Goal: Transaction & Acquisition: Purchase product/service

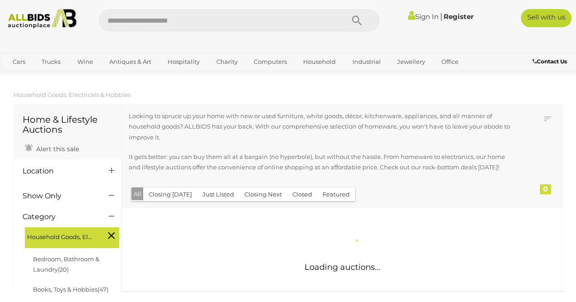
click at [184, 20] on input "text" at bounding box center [217, 20] width 237 height 23
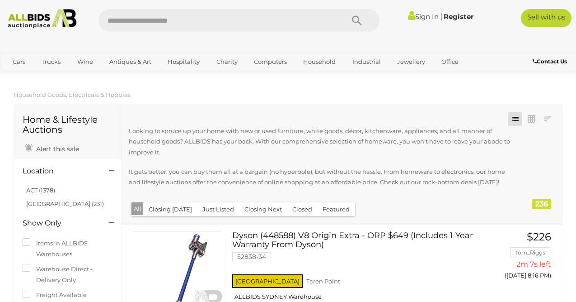
click at [184, 20] on input "text" at bounding box center [217, 20] width 237 height 23
type input "**********"
click at [356, 20] on icon "Search" at bounding box center [357, 21] width 10 height 14
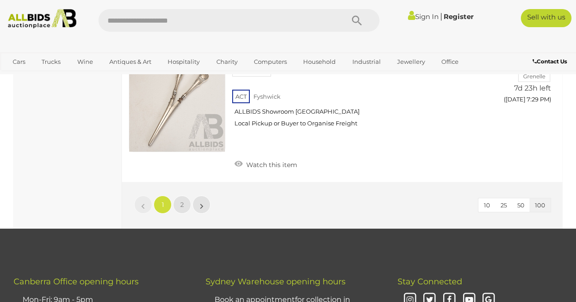
scroll to position [13600, 0]
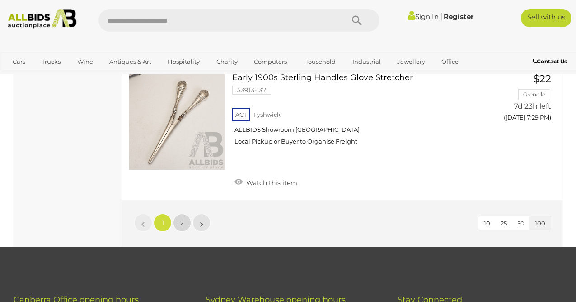
click at [178, 213] on link "2" at bounding box center [182, 222] width 18 height 18
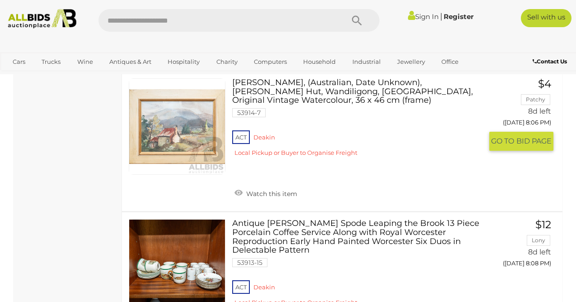
scroll to position [1917, 0]
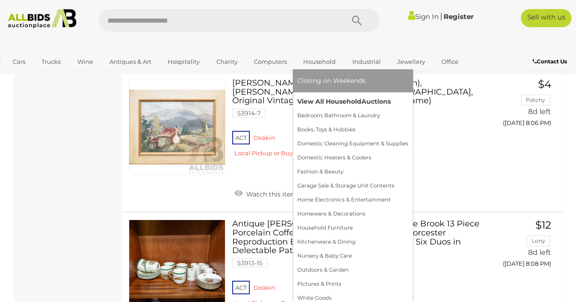
click at [327, 99] on link "View All Household Auctions" at bounding box center [353, 101] width 111 height 14
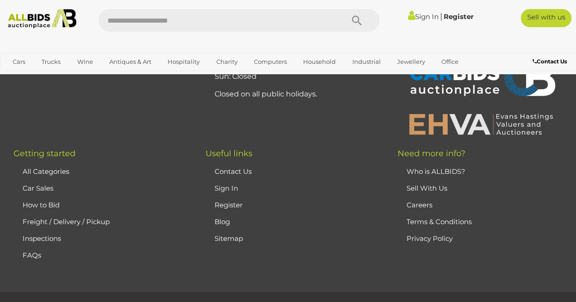
scroll to position [13927, 0]
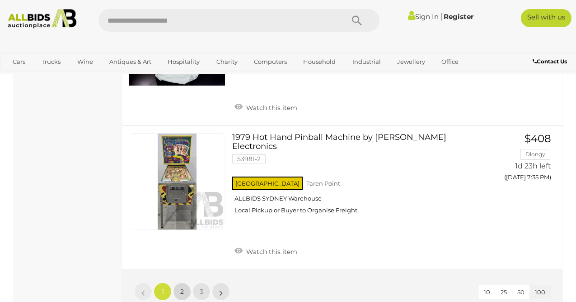
click at [184, 282] on link "2" at bounding box center [182, 291] width 18 height 18
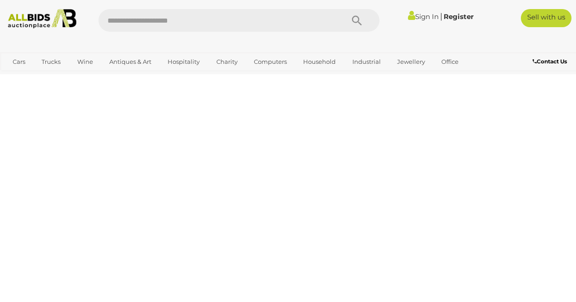
scroll to position [132, 0]
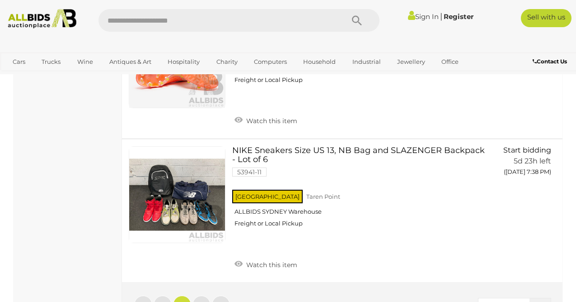
scroll to position [13801, 0]
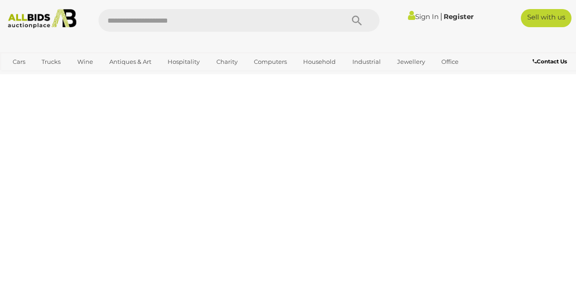
scroll to position [132, 0]
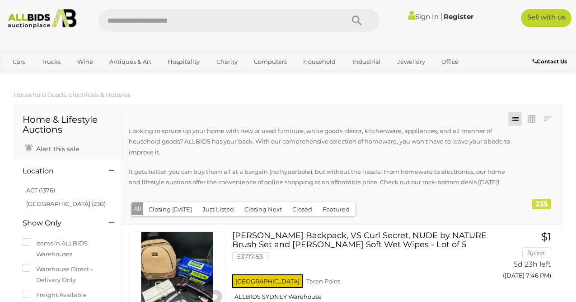
click at [39, 25] on img at bounding box center [42, 18] width 76 height 19
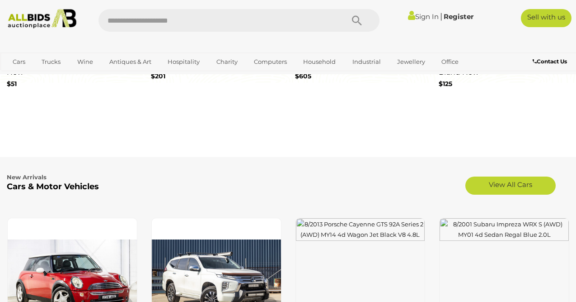
scroll to position [1013, 0]
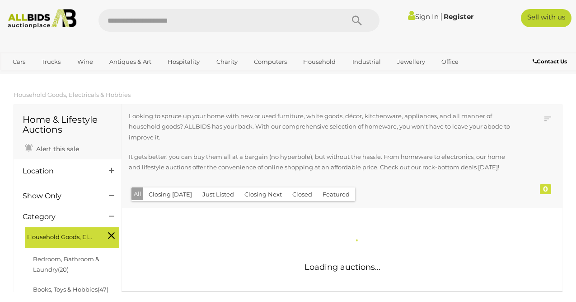
scroll to position [132, 0]
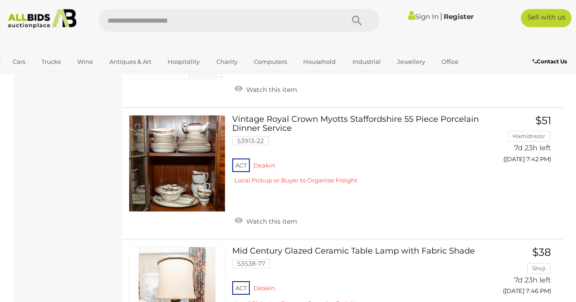
scroll to position [2933, 0]
